Goal: Information Seeking & Learning: Learn about a topic

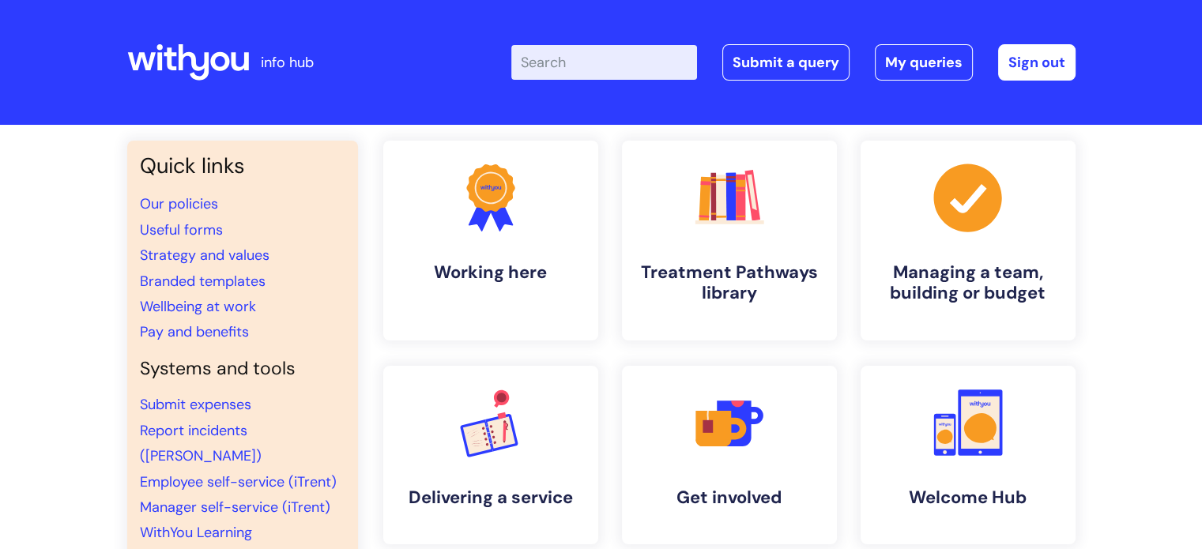
click at [647, 63] on input "Enter your search term here..." at bounding box center [604, 62] width 186 height 35
type input "s"
type input "off sick"
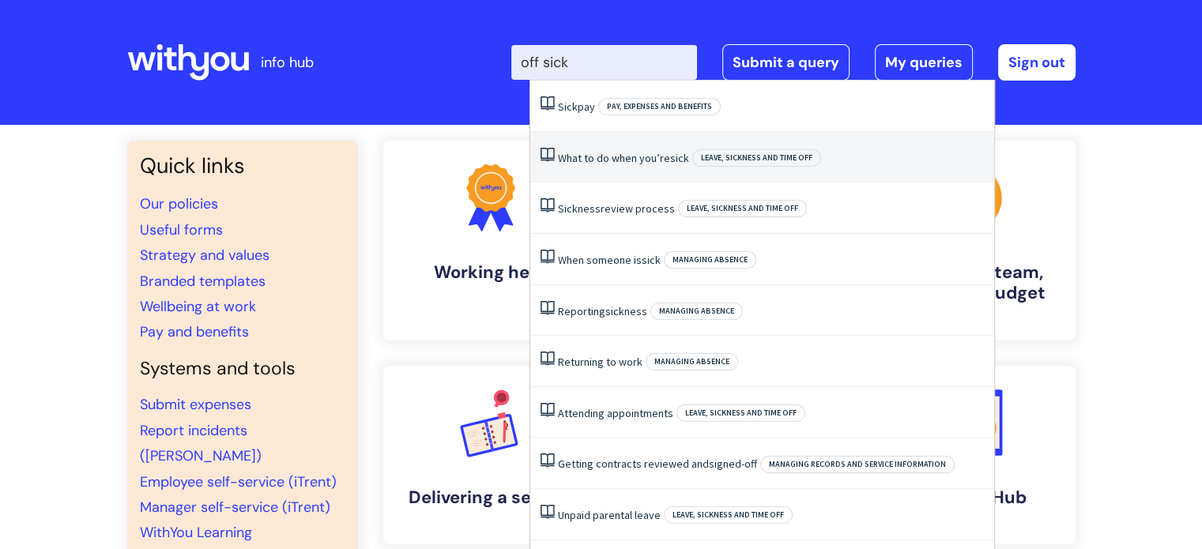
click at [564, 160] on link "What to do when you’re sick" at bounding box center [623, 158] width 131 height 14
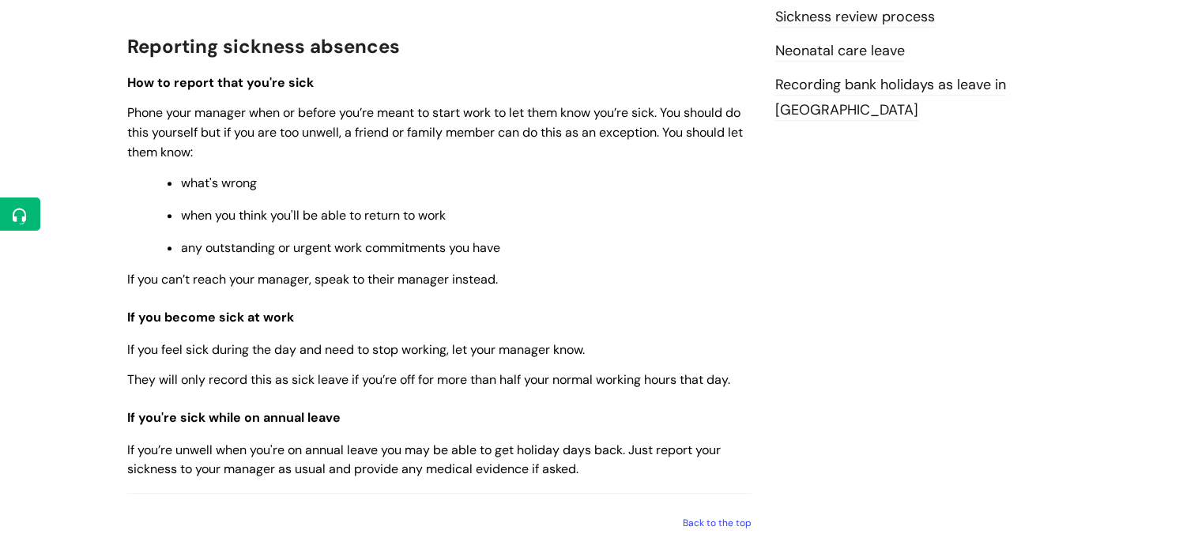
scroll to position [841, 0]
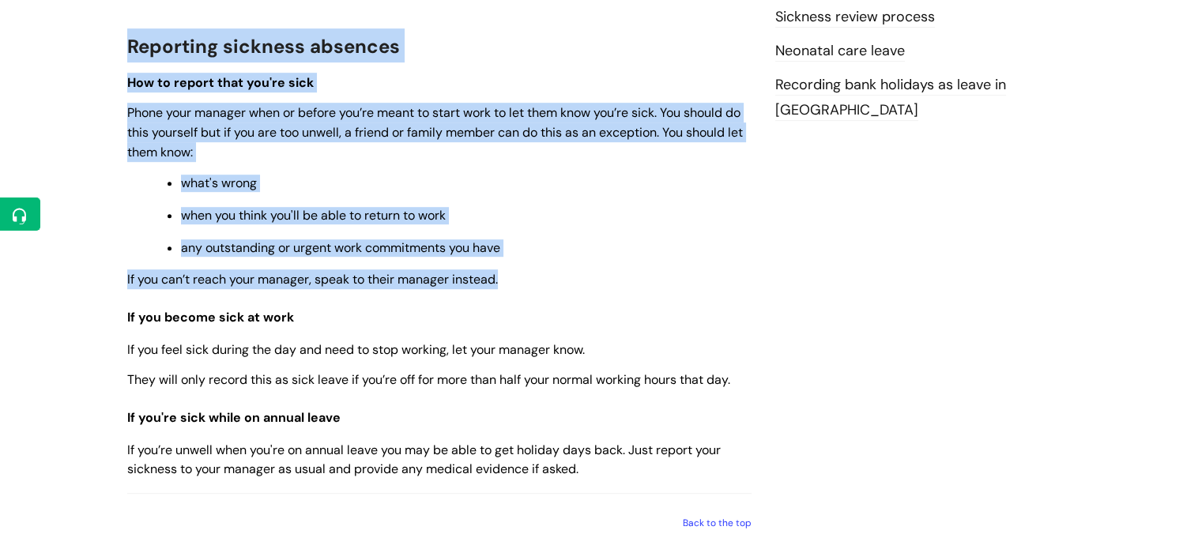
drag, startPoint x: 126, startPoint y: 53, endPoint x: 666, endPoint y: 288, distance: 588.7
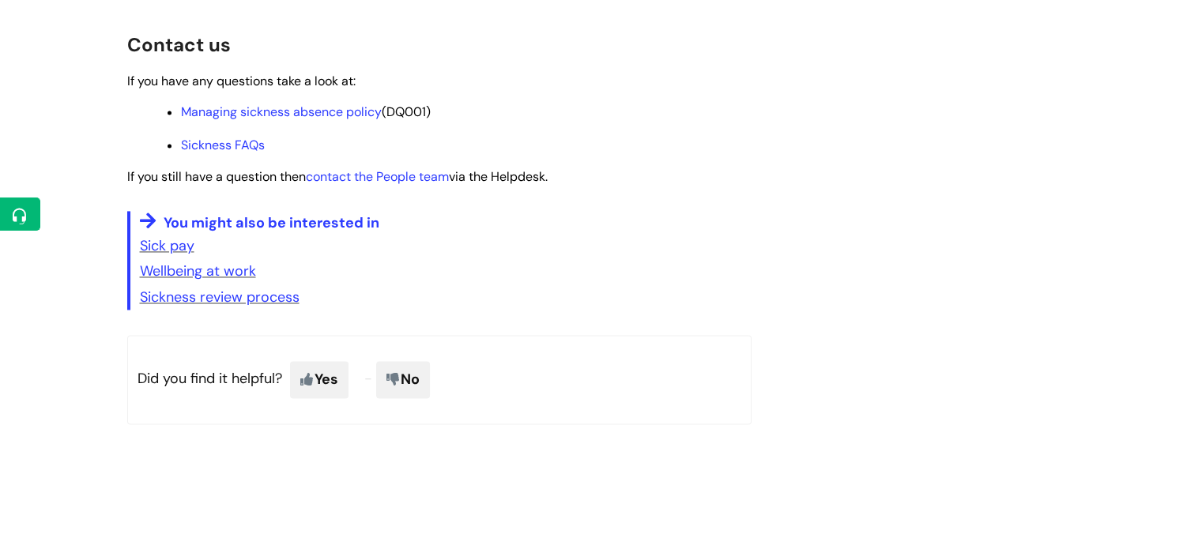
scroll to position [2369, 0]
click at [321, 119] on link "Managing sickness absence policy" at bounding box center [281, 111] width 201 height 17
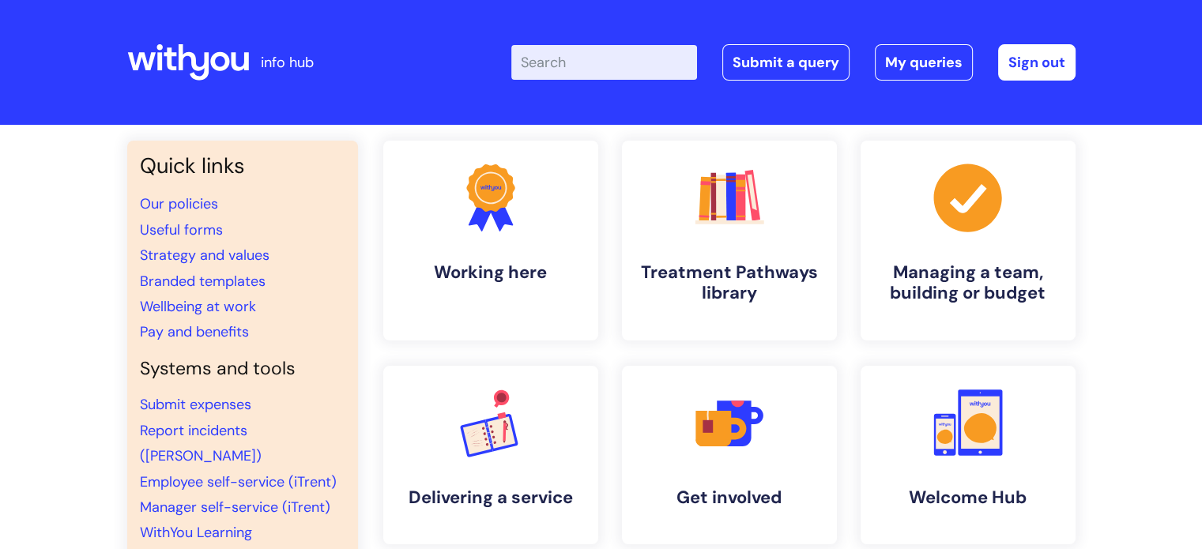
click at [584, 59] on input "Enter your search term here..." at bounding box center [604, 62] width 186 height 35
type input "cycle to work"
click button "Search" at bounding box center [0, 0] width 0 height 0
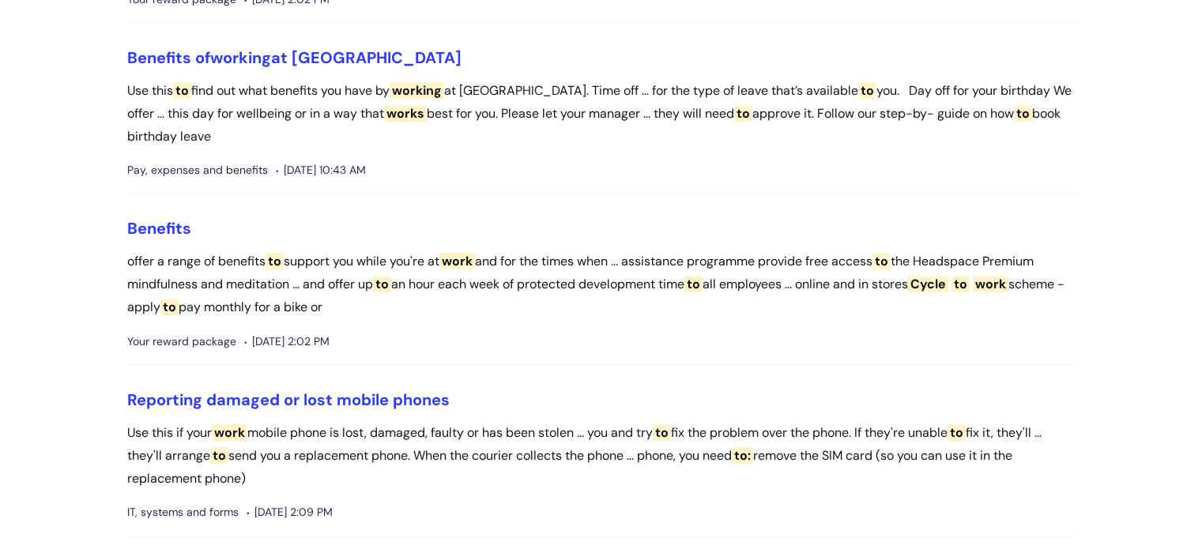
scroll to position [812, 0]
click at [150, 220] on link "Benefits" at bounding box center [159, 227] width 64 height 21
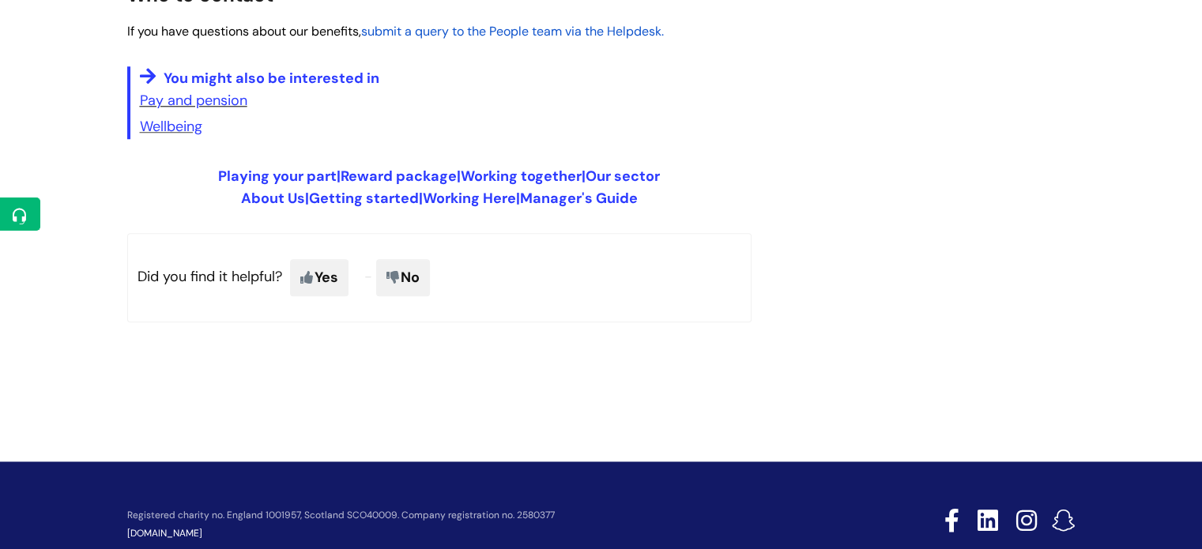
scroll to position [1384, 0]
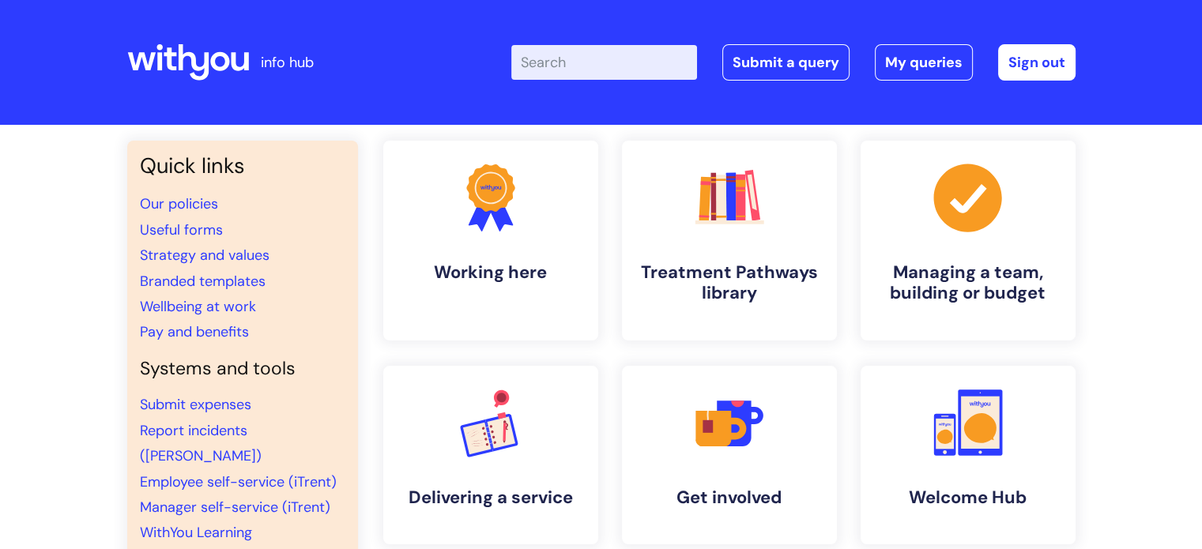
click at [657, 67] on input "Enter your search term here..." at bounding box center [604, 62] width 186 height 35
type input "maternity"
click button "Search" at bounding box center [0, 0] width 0 height 0
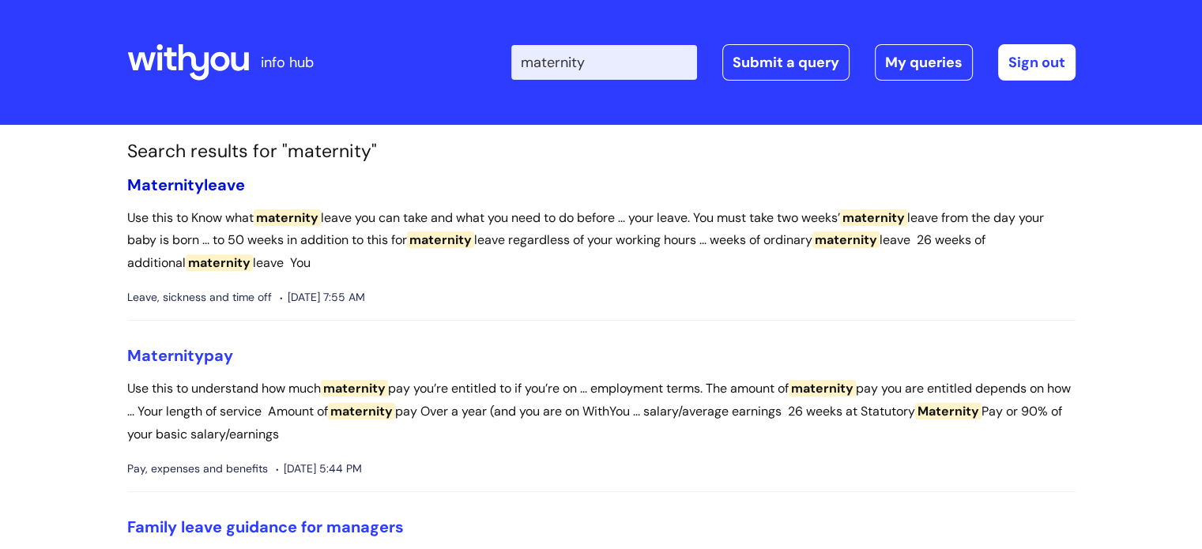
click at [180, 187] on span "Maternity" at bounding box center [165, 185] width 77 height 21
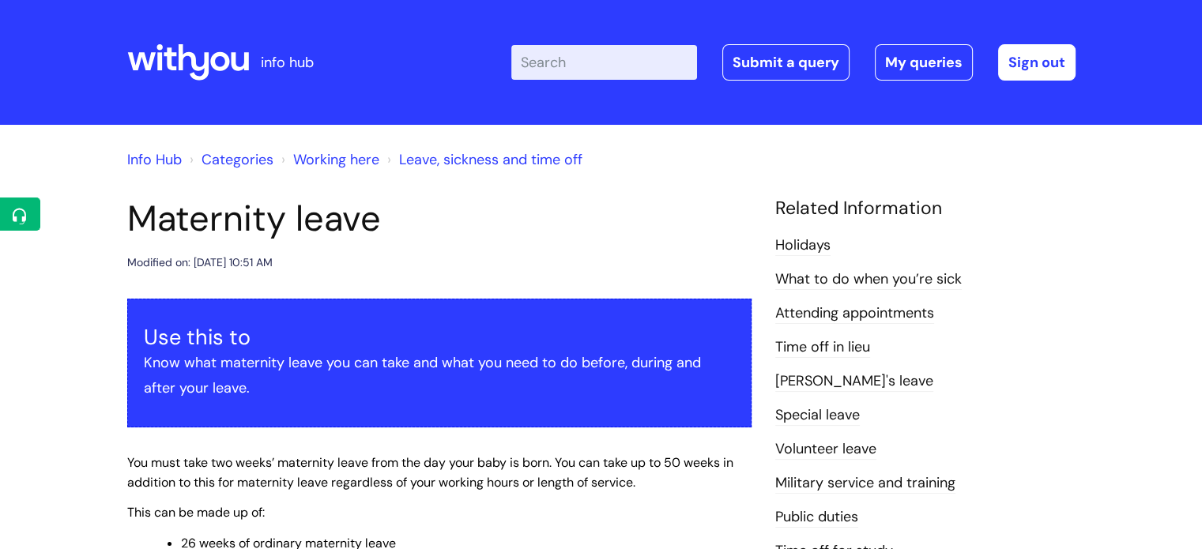
click at [636, 52] on input "Enter your search term here..." at bounding box center [604, 62] width 186 height 35
type input "maternity"
click button "Search" at bounding box center [0, 0] width 0 height 0
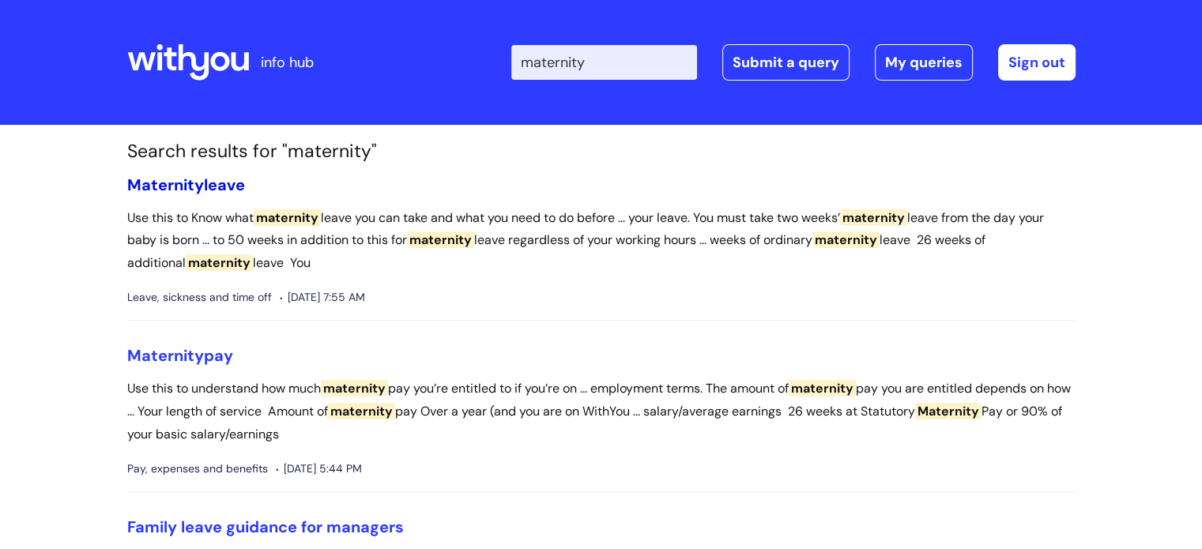
click at [201, 187] on span "Maternity" at bounding box center [165, 185] width 77 height 21
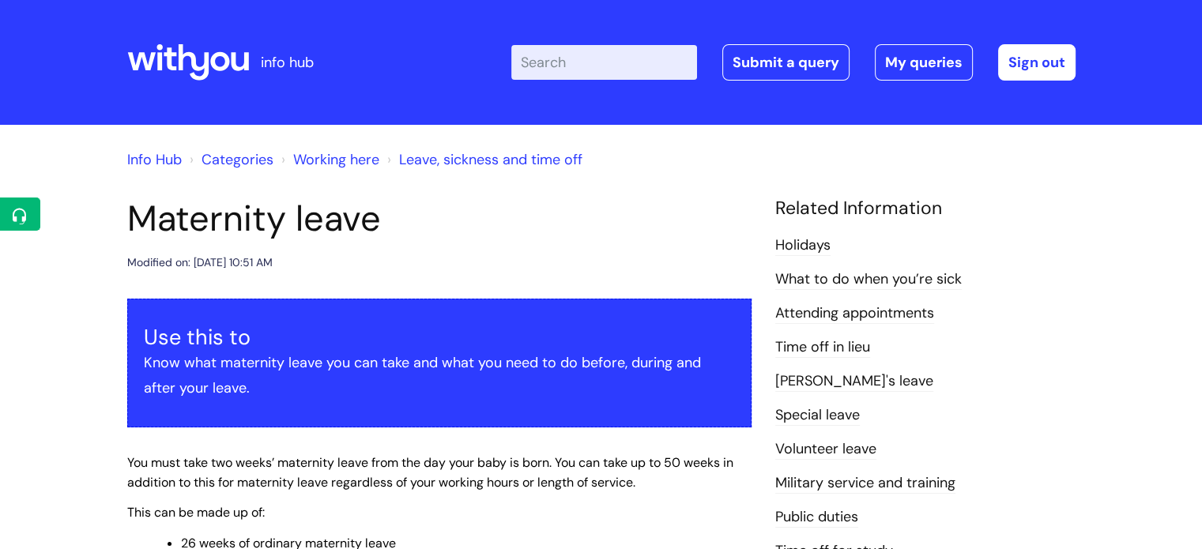
click at [506, 160] on link "Leave, sickness and time off" at bounding box center [490, 159] width 183 height 19
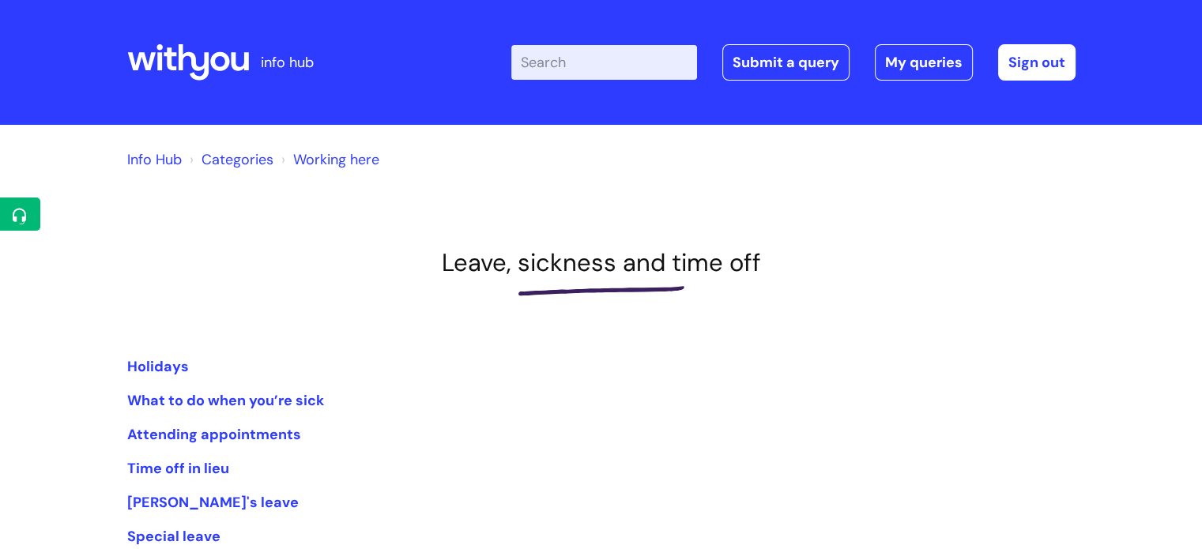
click at [604, 50] on input "Enter your search term here..." at bounding box center [604, 62] width 186 height 35
type input "maternity"
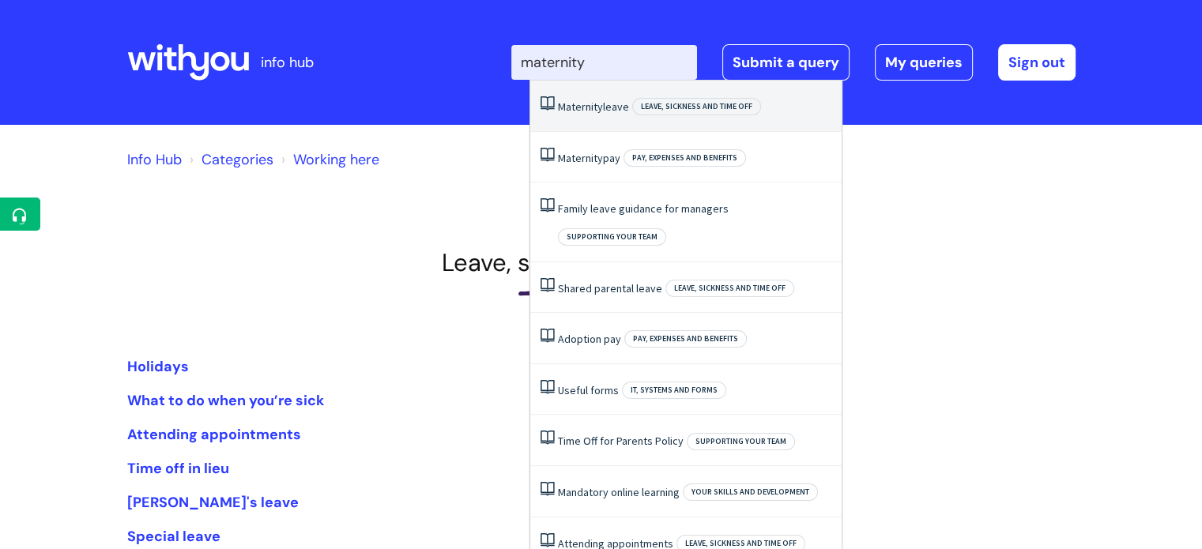
click at [596, 100] on span "Maternity" at bounding box center [580, 107] width 45 height 14
